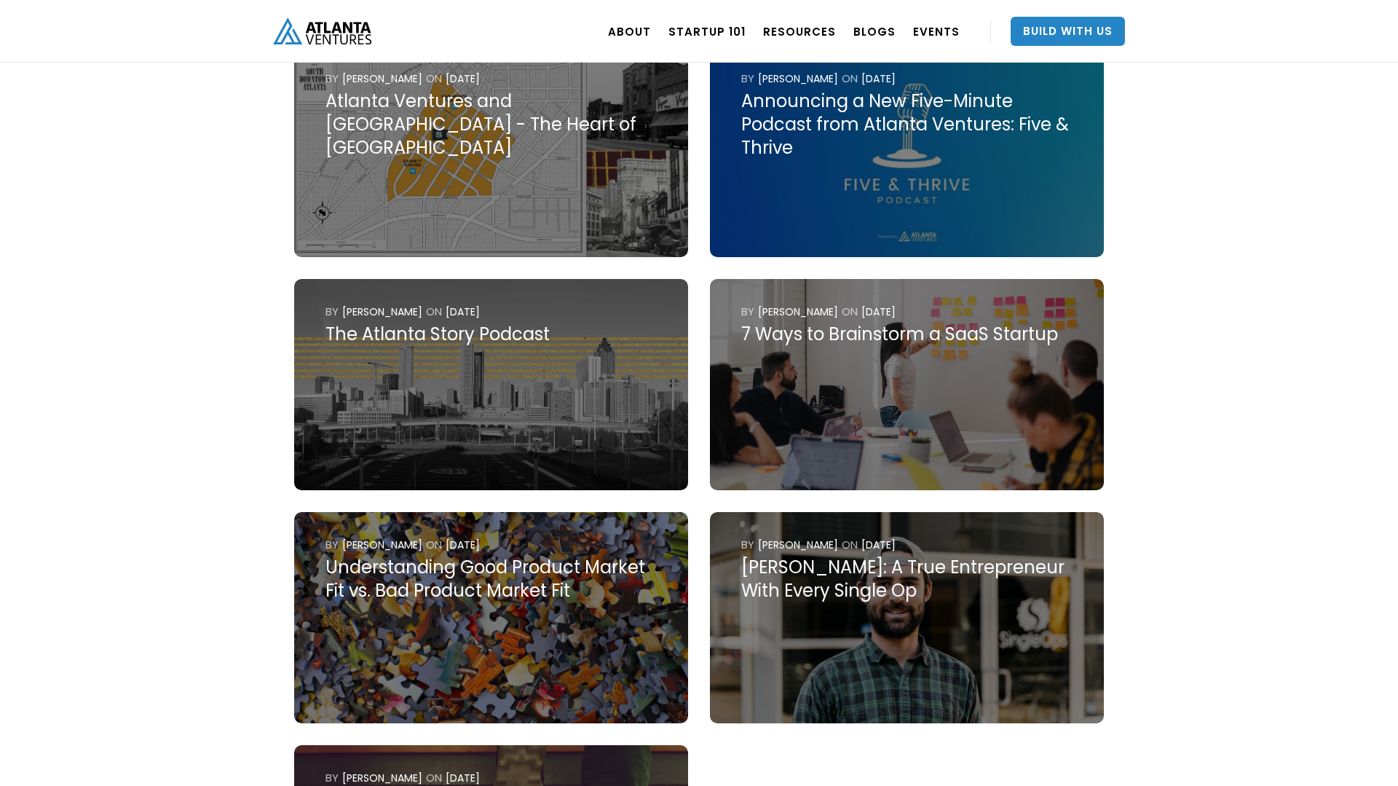
scroll to position [728, 0]
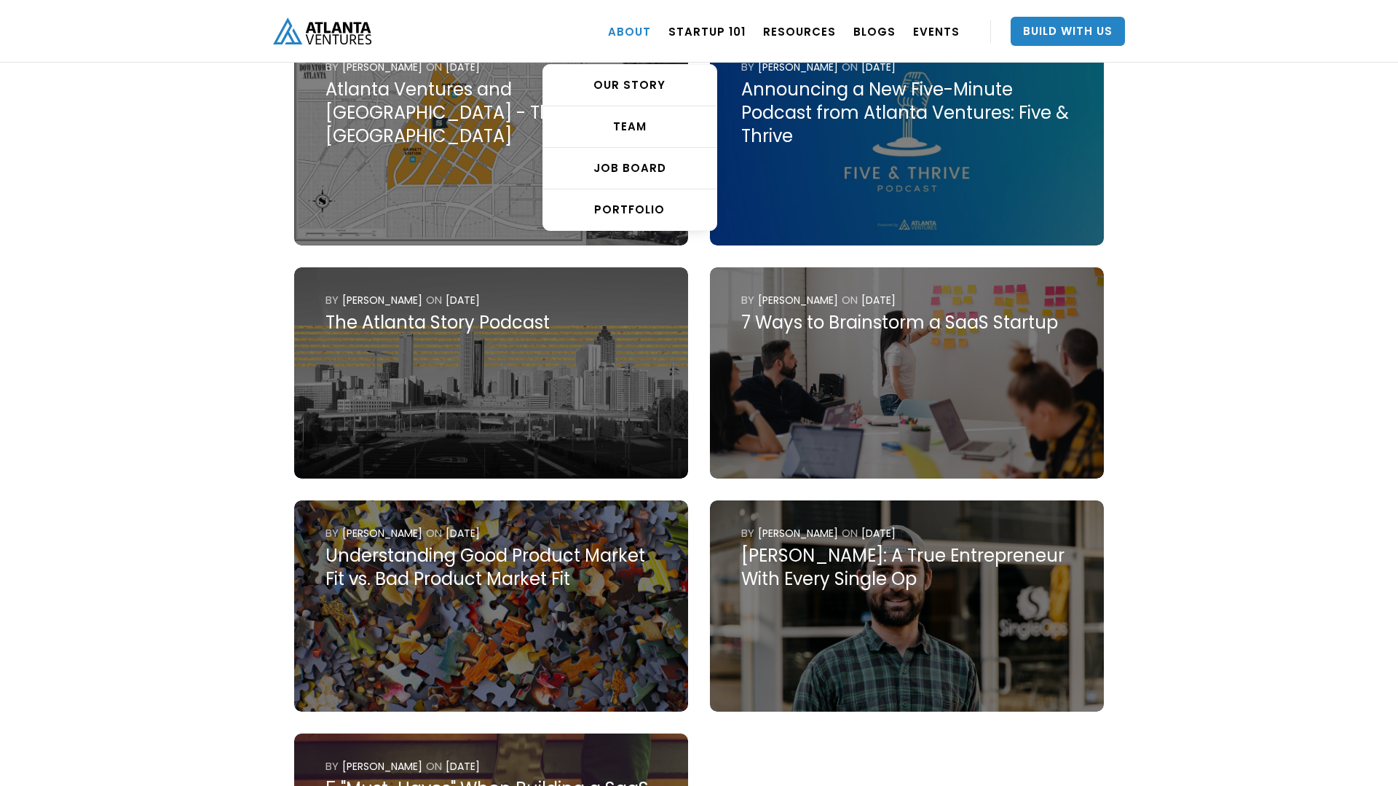
click at [640, 36] on link "ABOUT" at bounding box center [629, 31] width 43 height 41
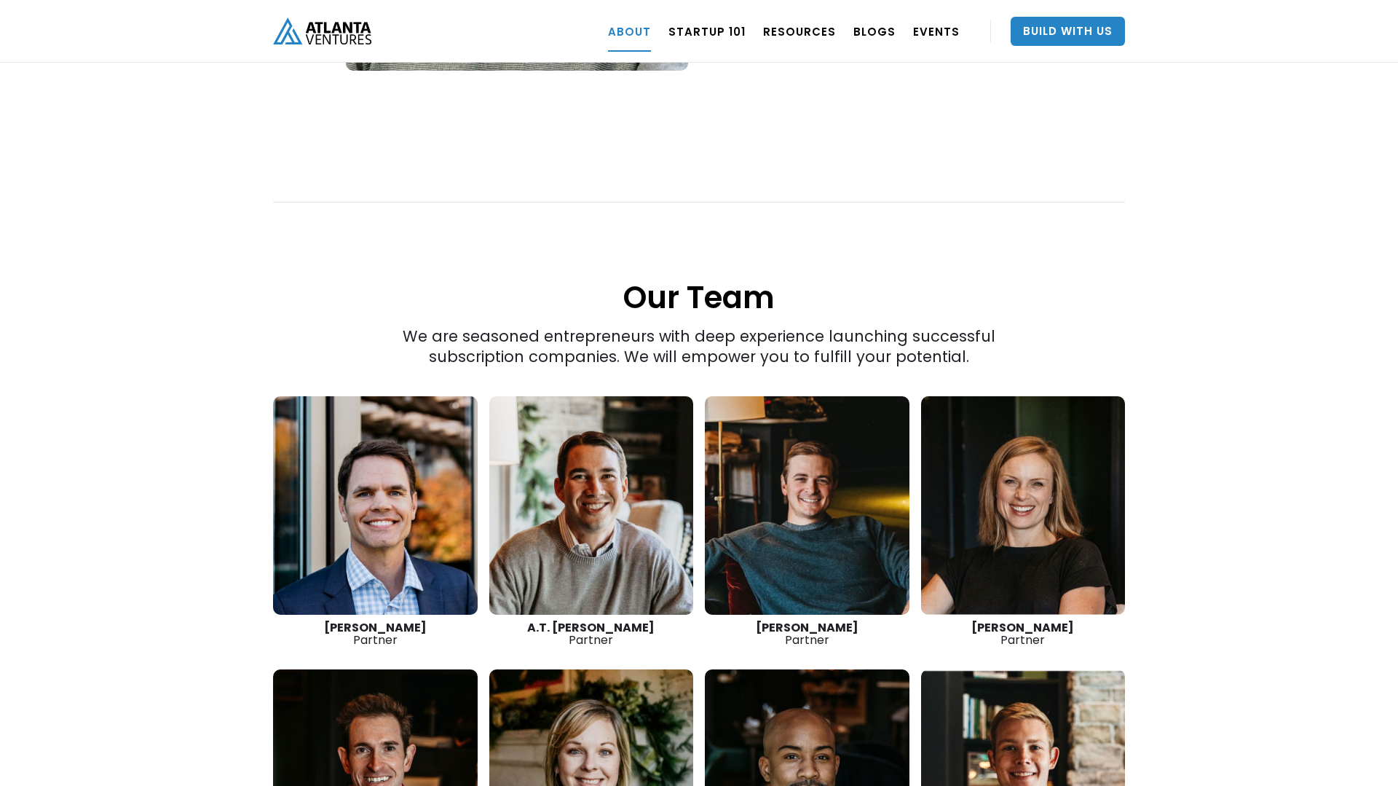
scroll to position [1803, 0]
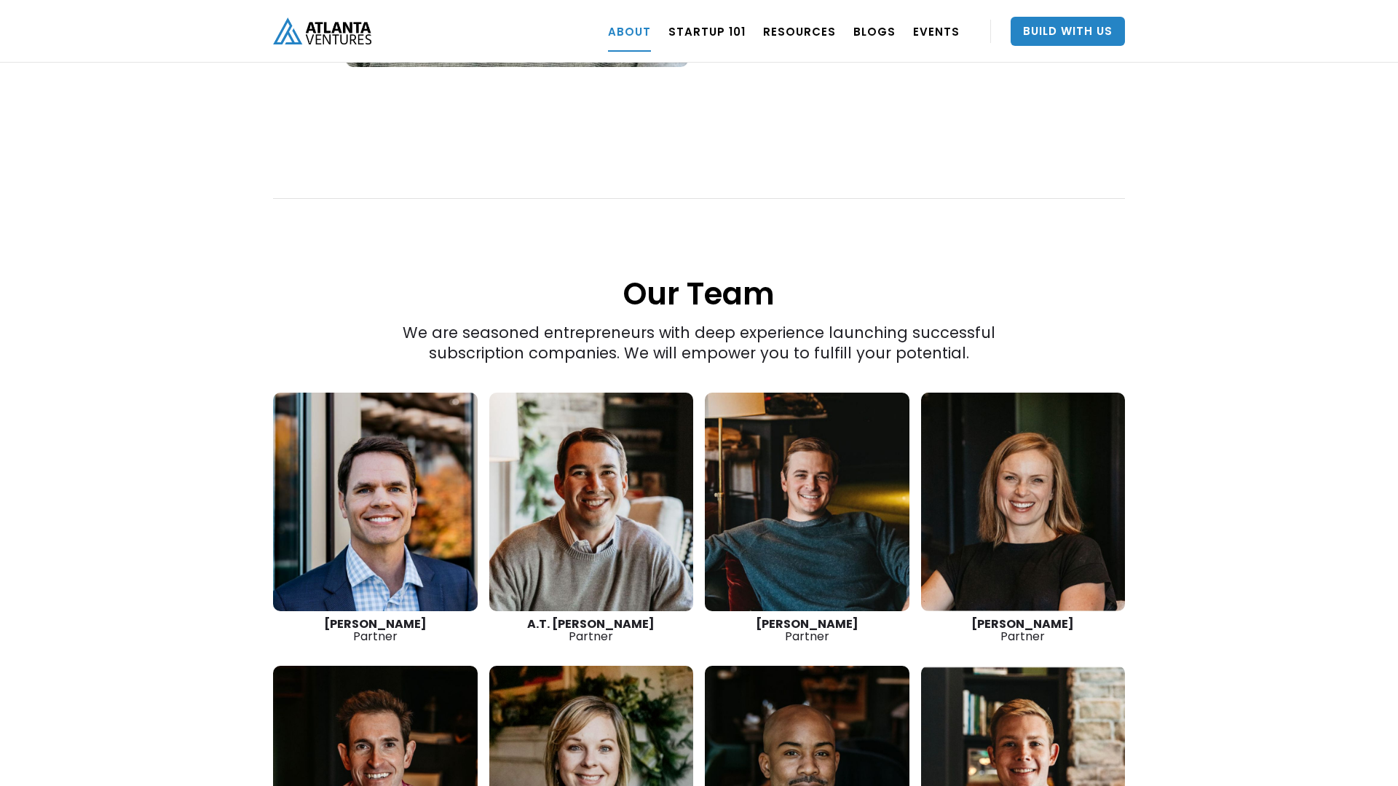
click at [803, 529] on link at bounding box center [807, 501] width 205 height 218
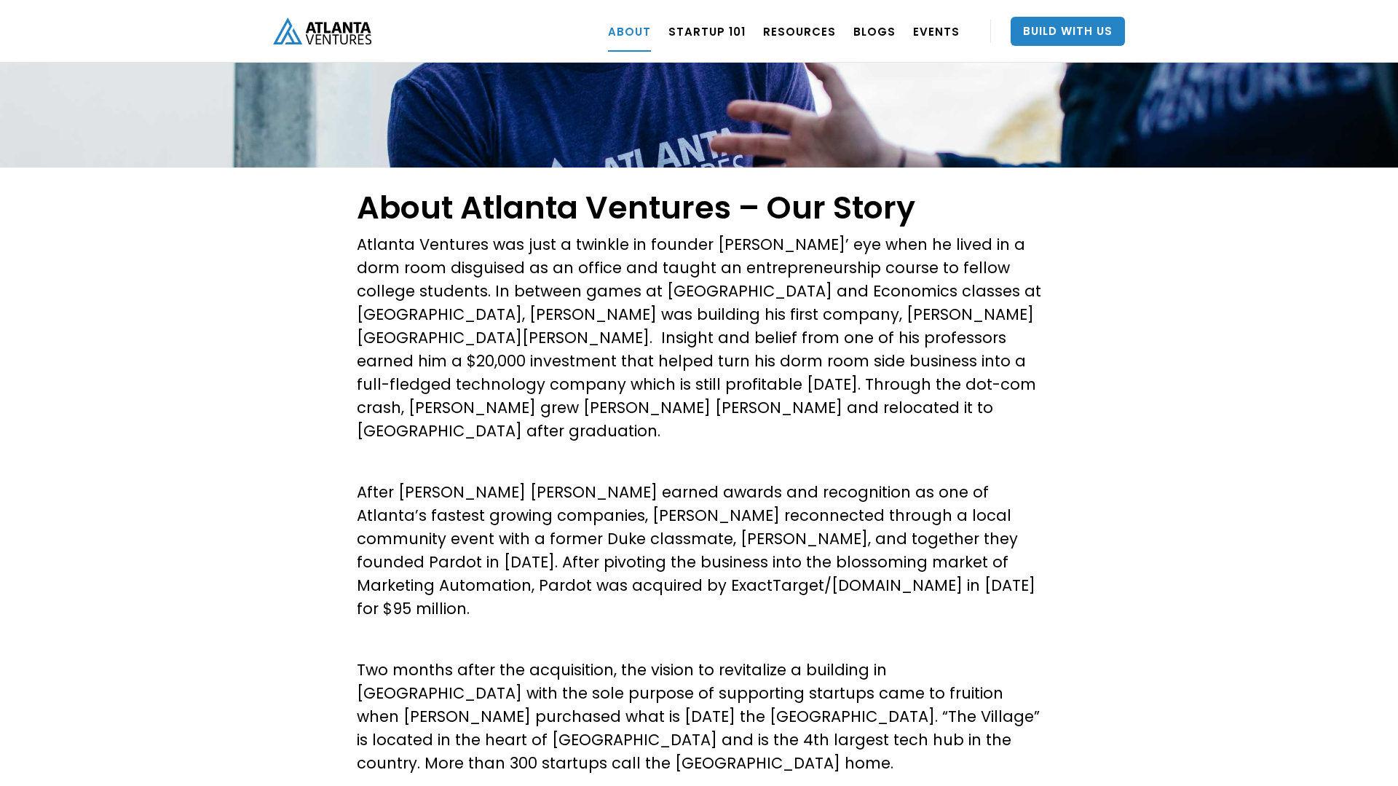
scroll to position [0, 0]
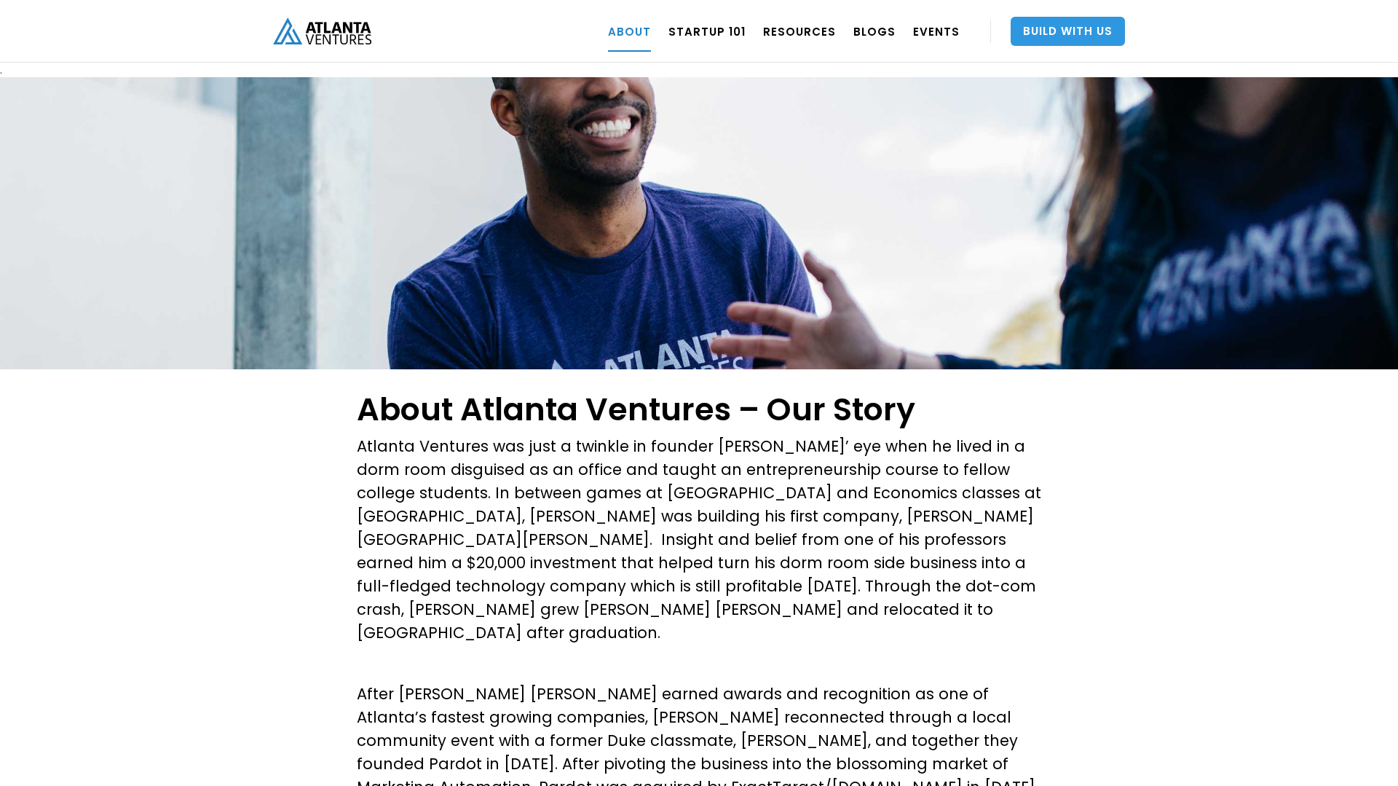
click at [1060, 44] on link "Build With Us" at bounding box center [1068, 31] width 114 height 29
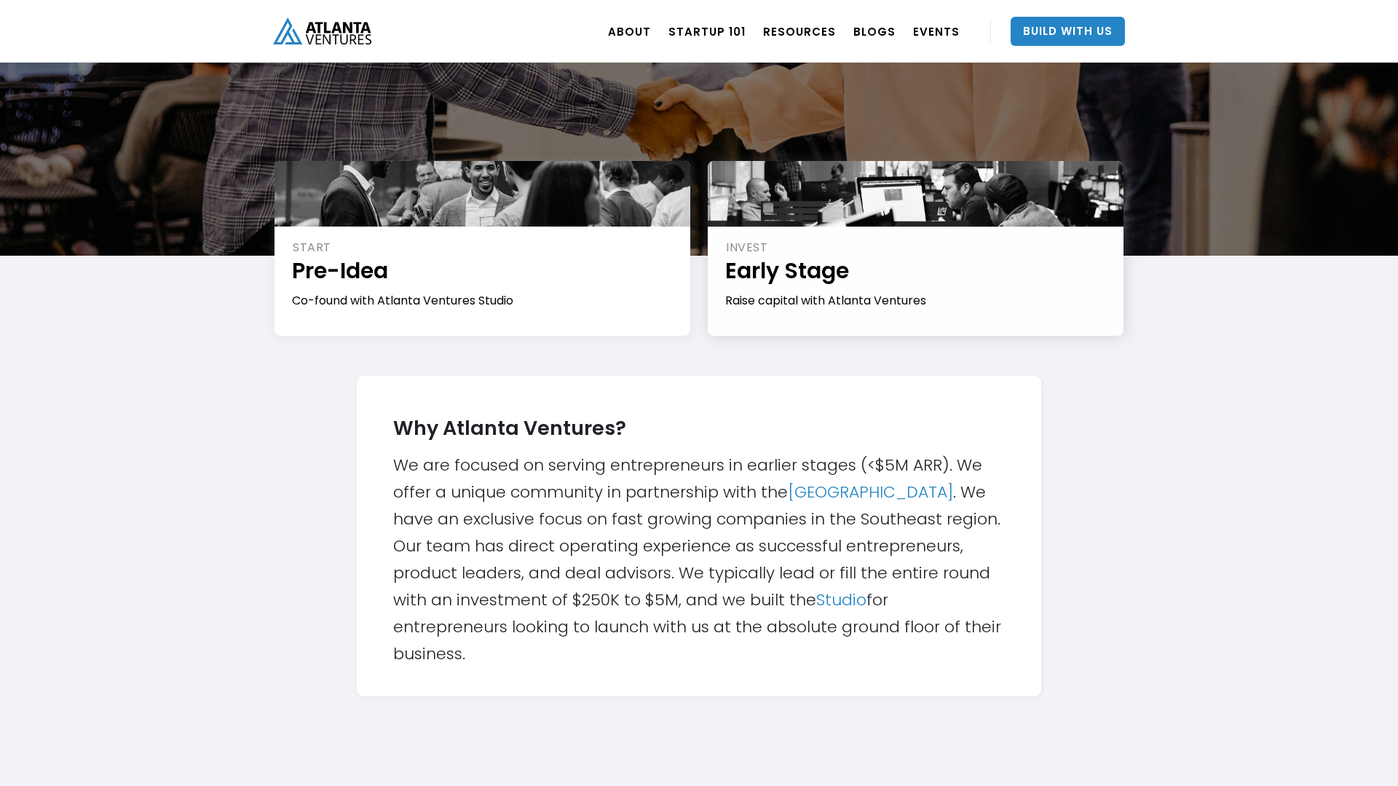
scroll to position [170, 0]
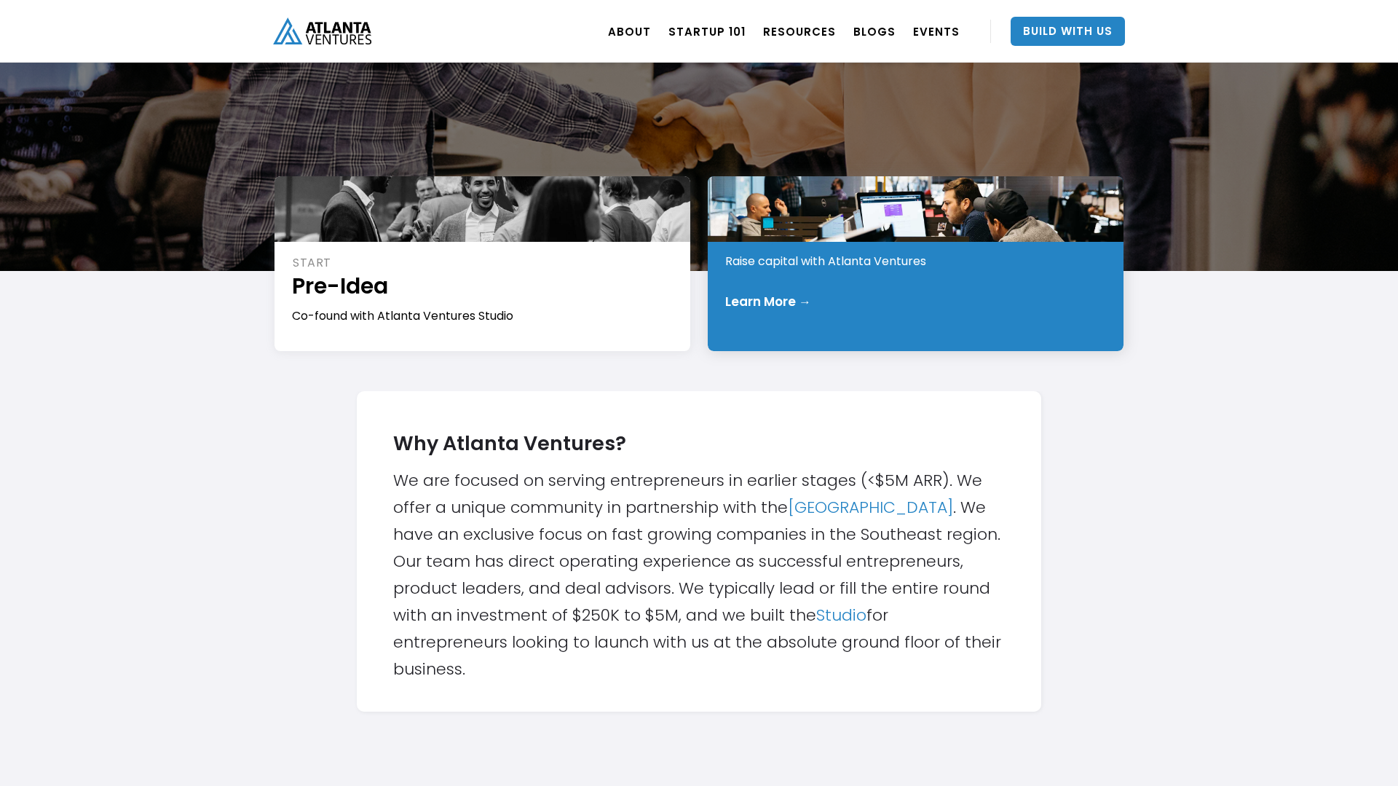
click at [843, 320] on div "INVEST Early Stage Raise capital with Atlanta Ventures Learn More →" at bounding box center [916, 263] width 416 height 175
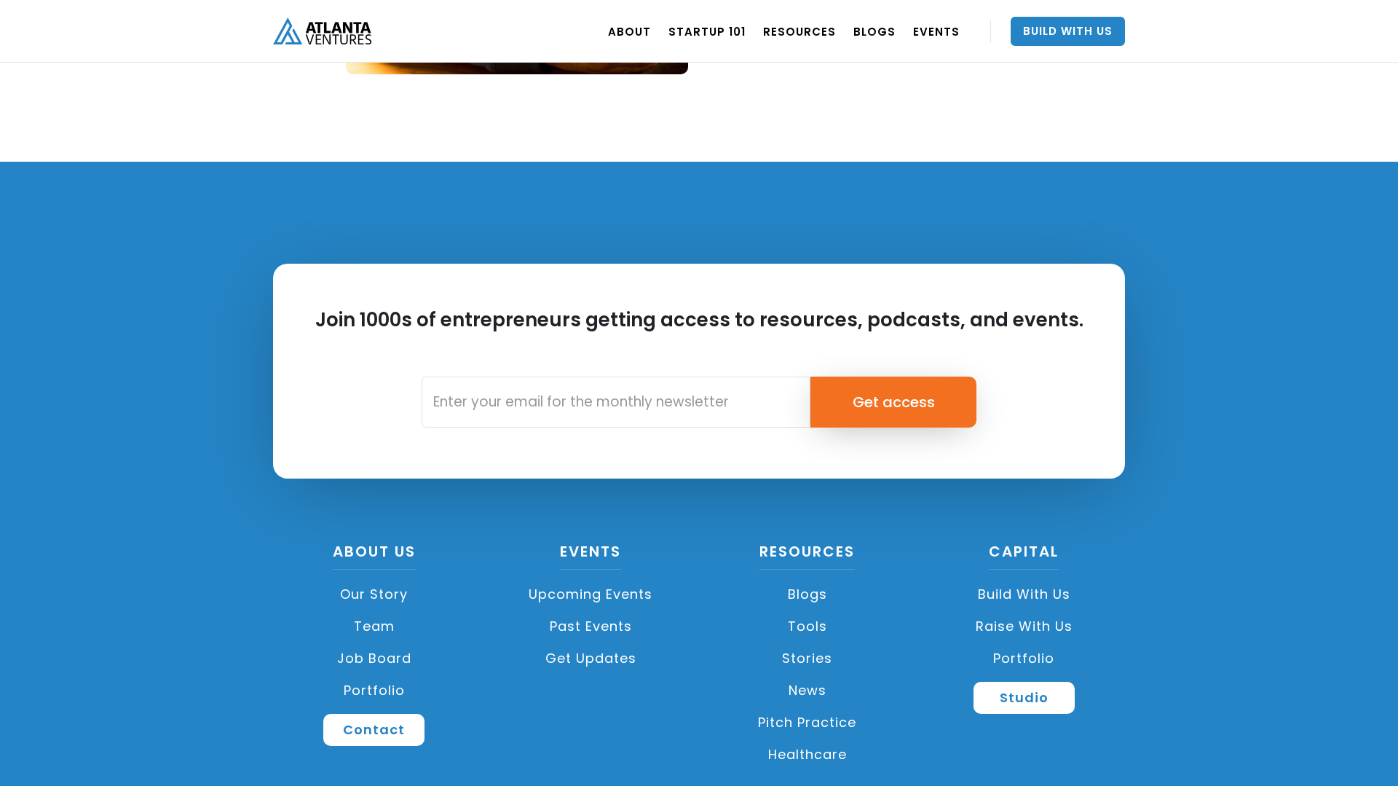
scroll to position [1900, 0]
